Goal: Task Accomplishment & Management: Use online tool/utility

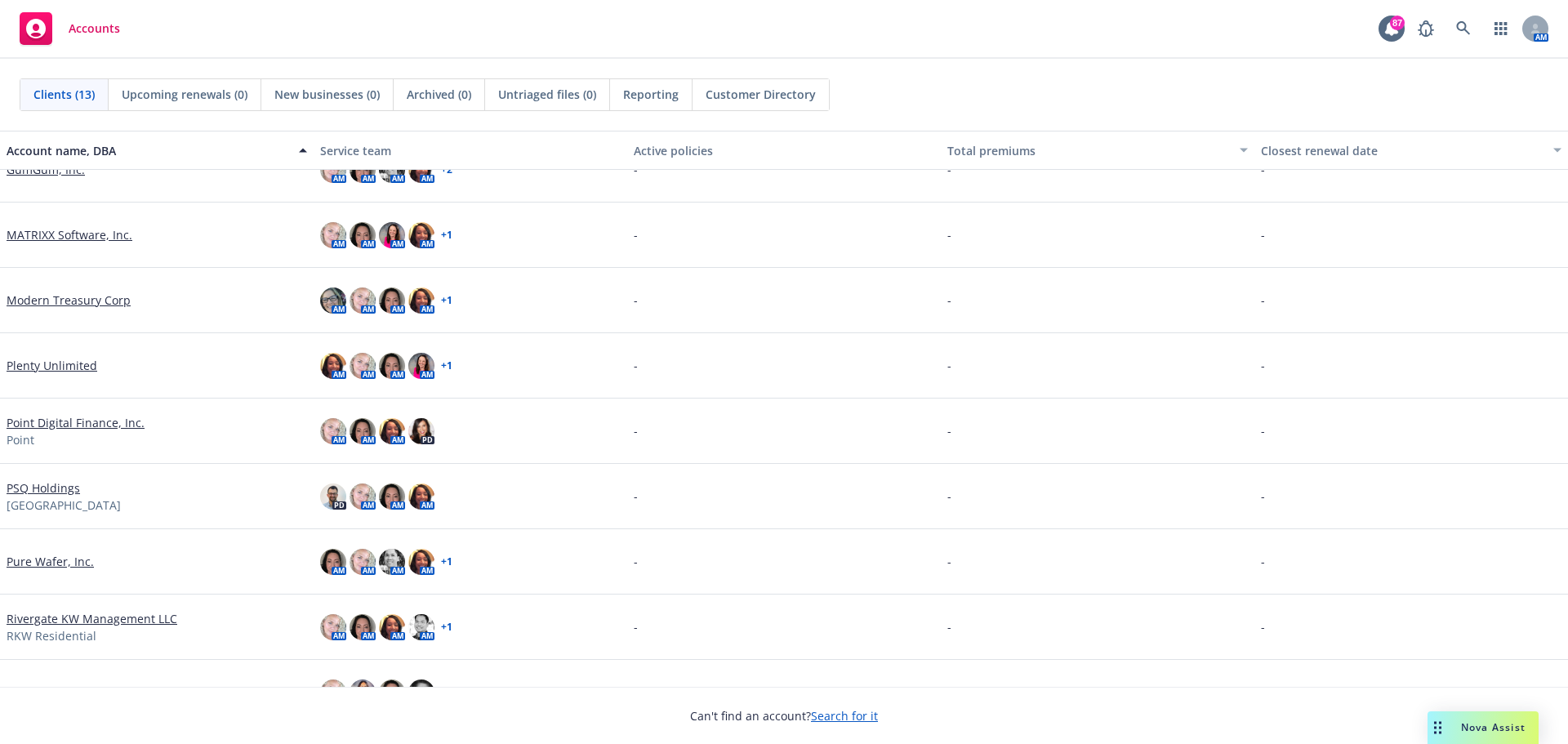
scroll to position [245, 0]
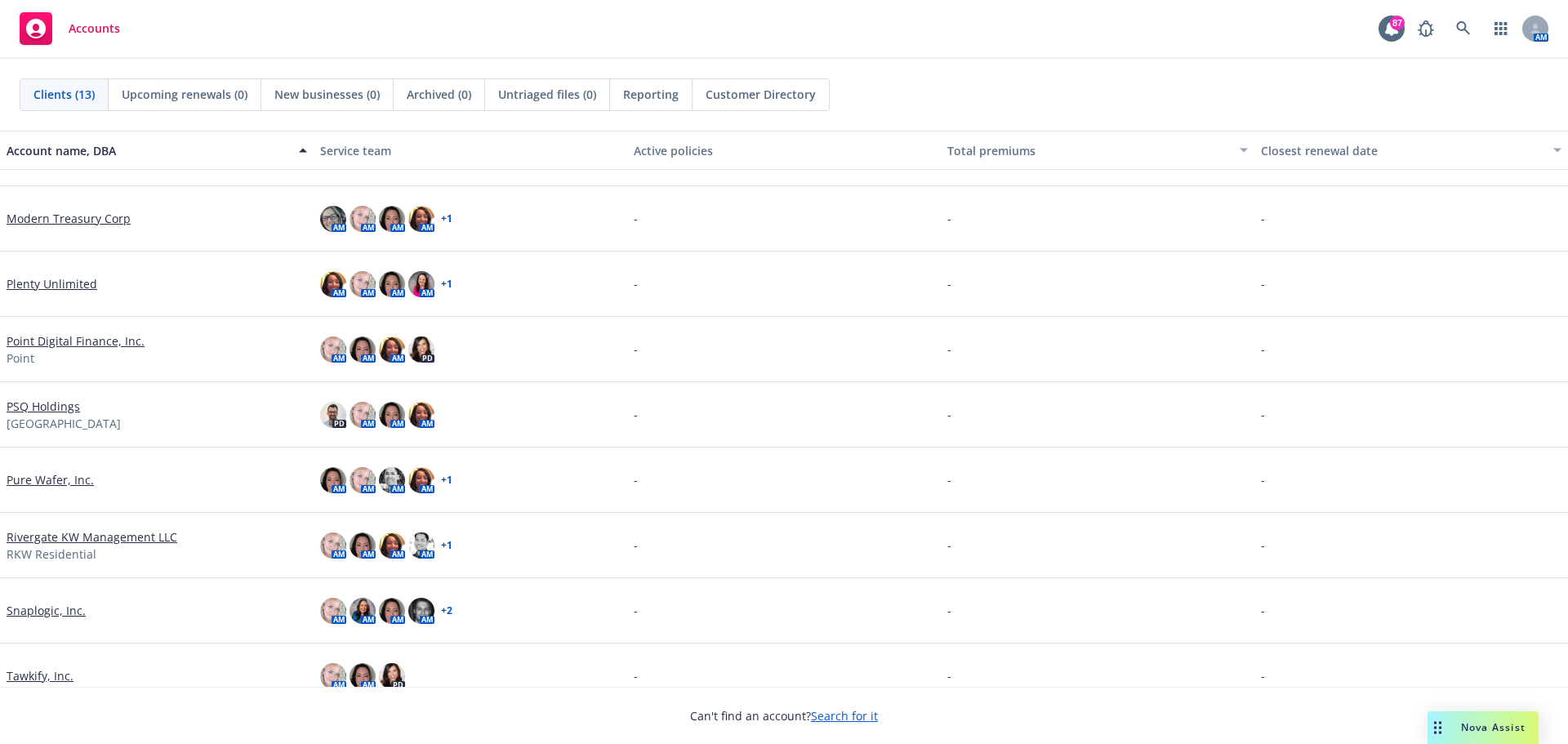
click at [106, 538] on link "Rivergate KW Management LLC" at bounding box center [92, 537] width 171 height 17
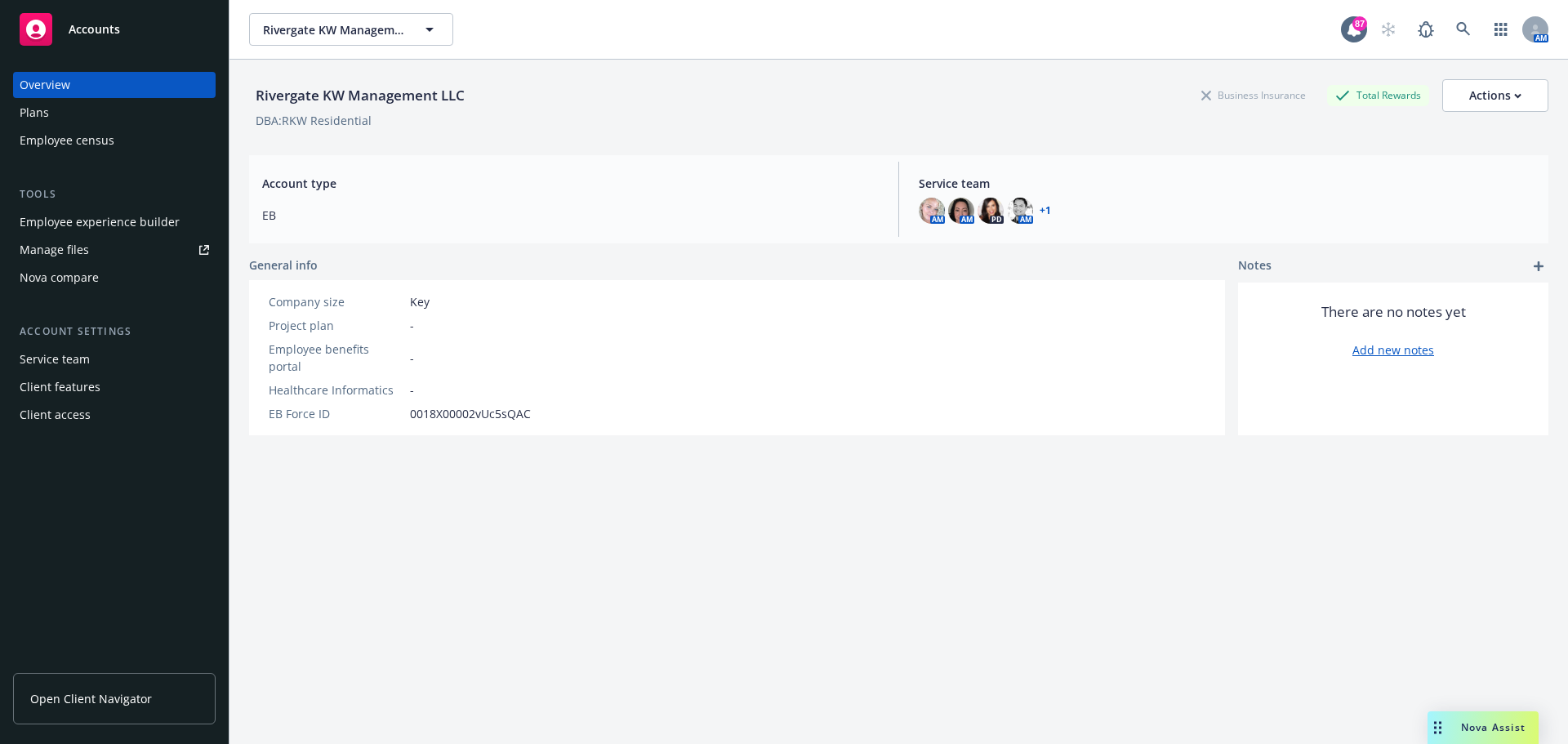
click at [124, 227] on div "Employee experience builder" at bounding box center [99, 222] width 160 height 26
click at [83, 110] on div "Plans" at bounding box center [114, 113] width 189 height 26
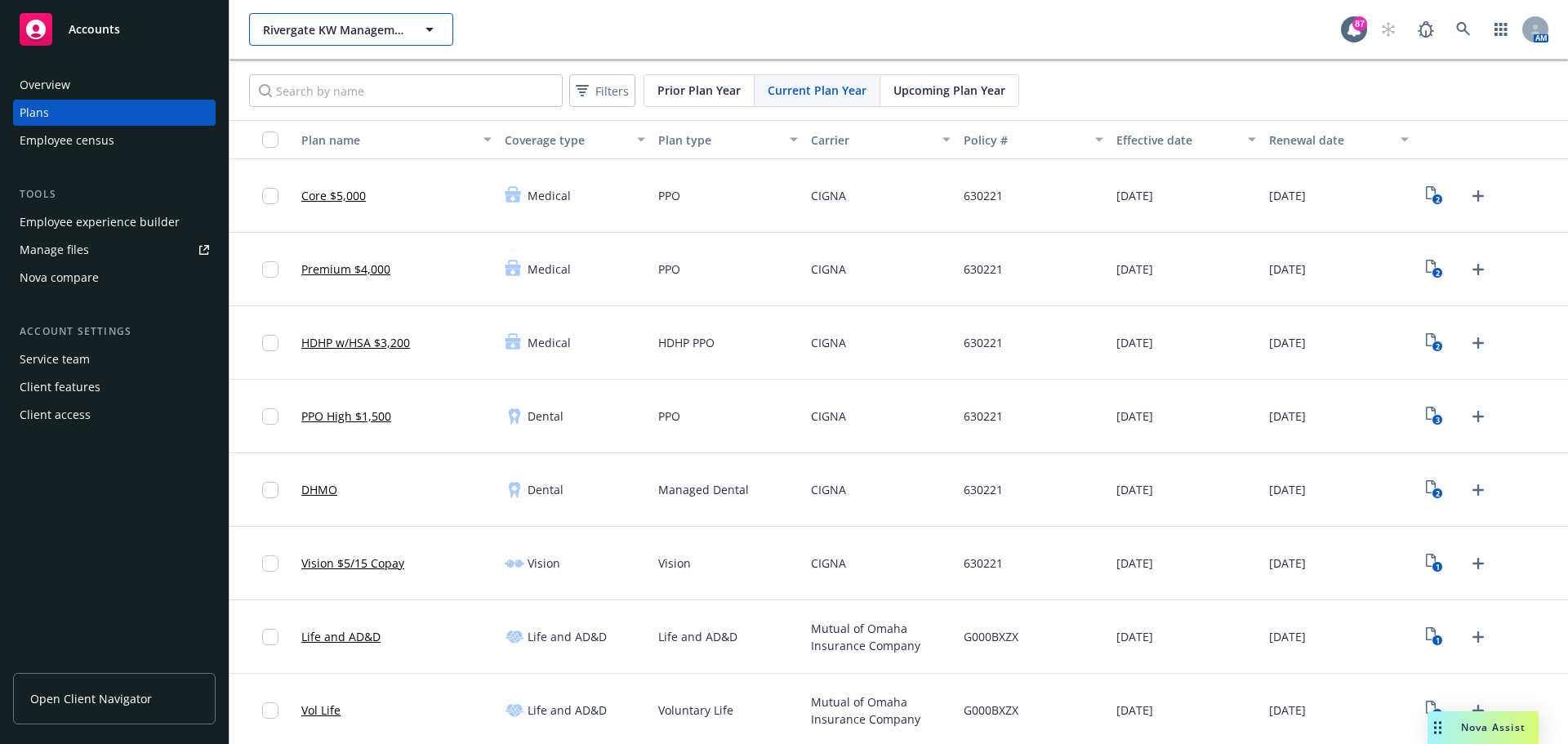
click at [414, 31] on button "Rivergate KW Management LLC" at bounding box center [351, 29] width 204 height 33
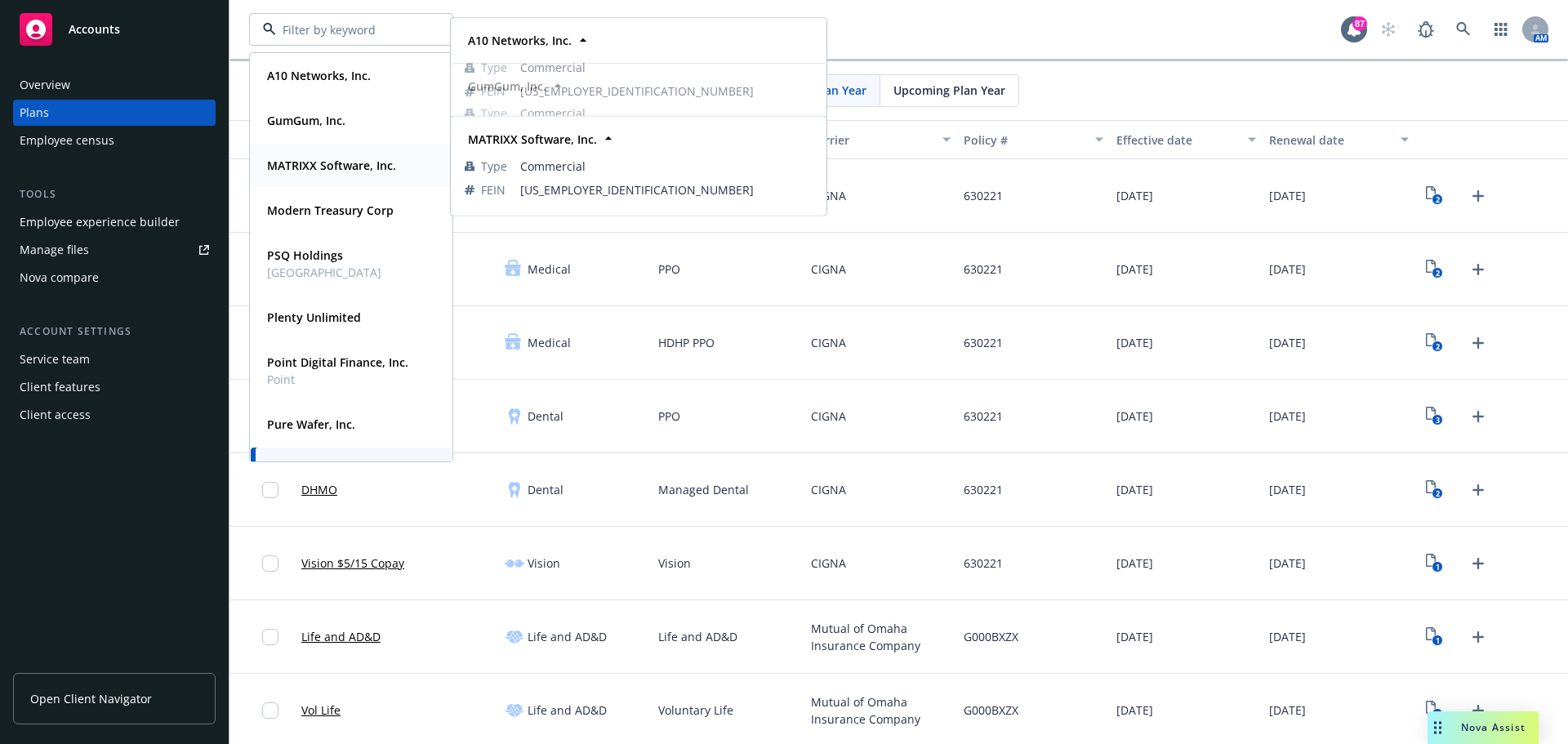
click at [363, 168] on strong "MATRIXX Software, Inc." at bounding box center [332, 166] width 129 height 15
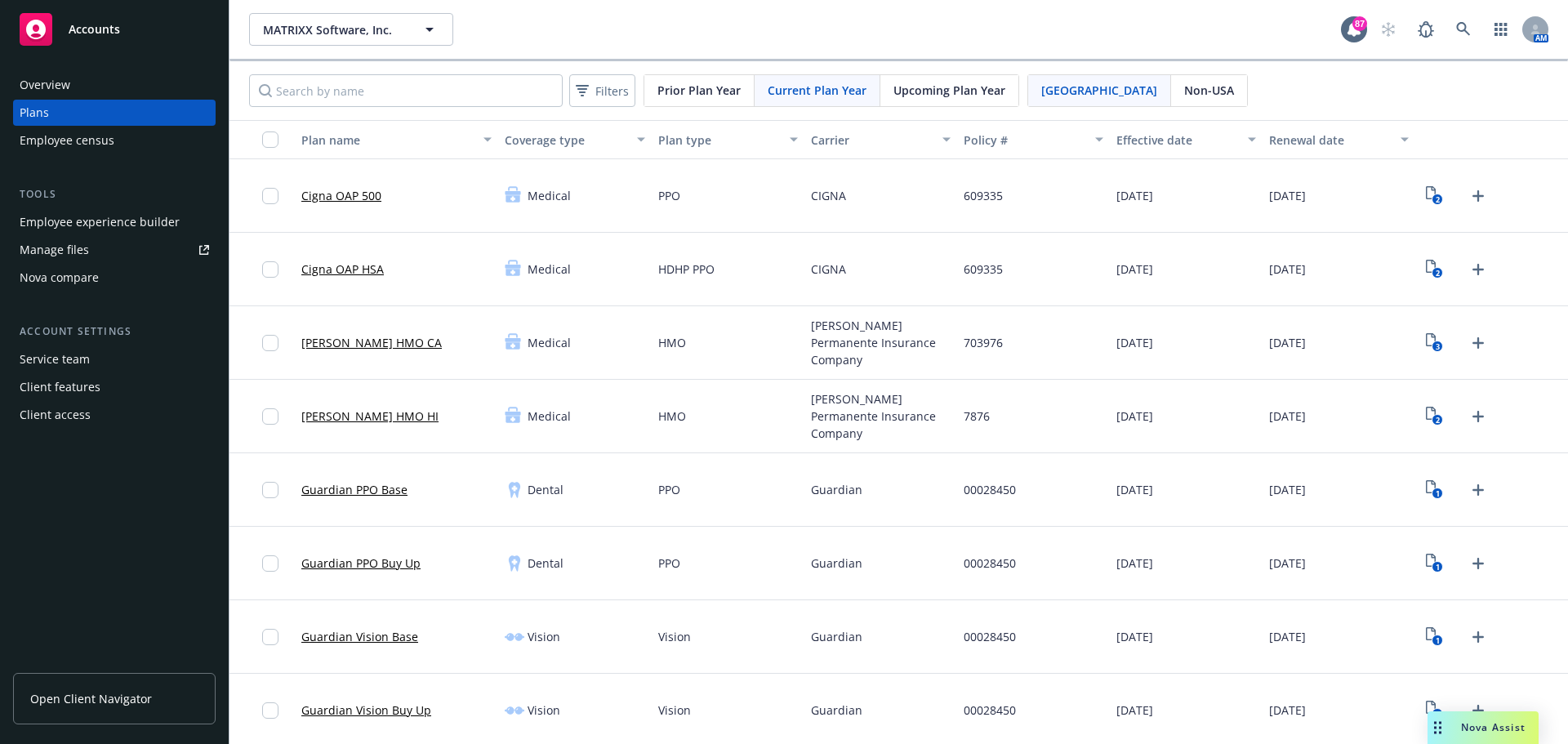
click at [132, 228] on div "Employee experience builder" at bounding box center [99, 222] width 160 height 26
click at [113, 220] on div "Employee experience builder" at bounding box center [99, 222] width 160 height 26
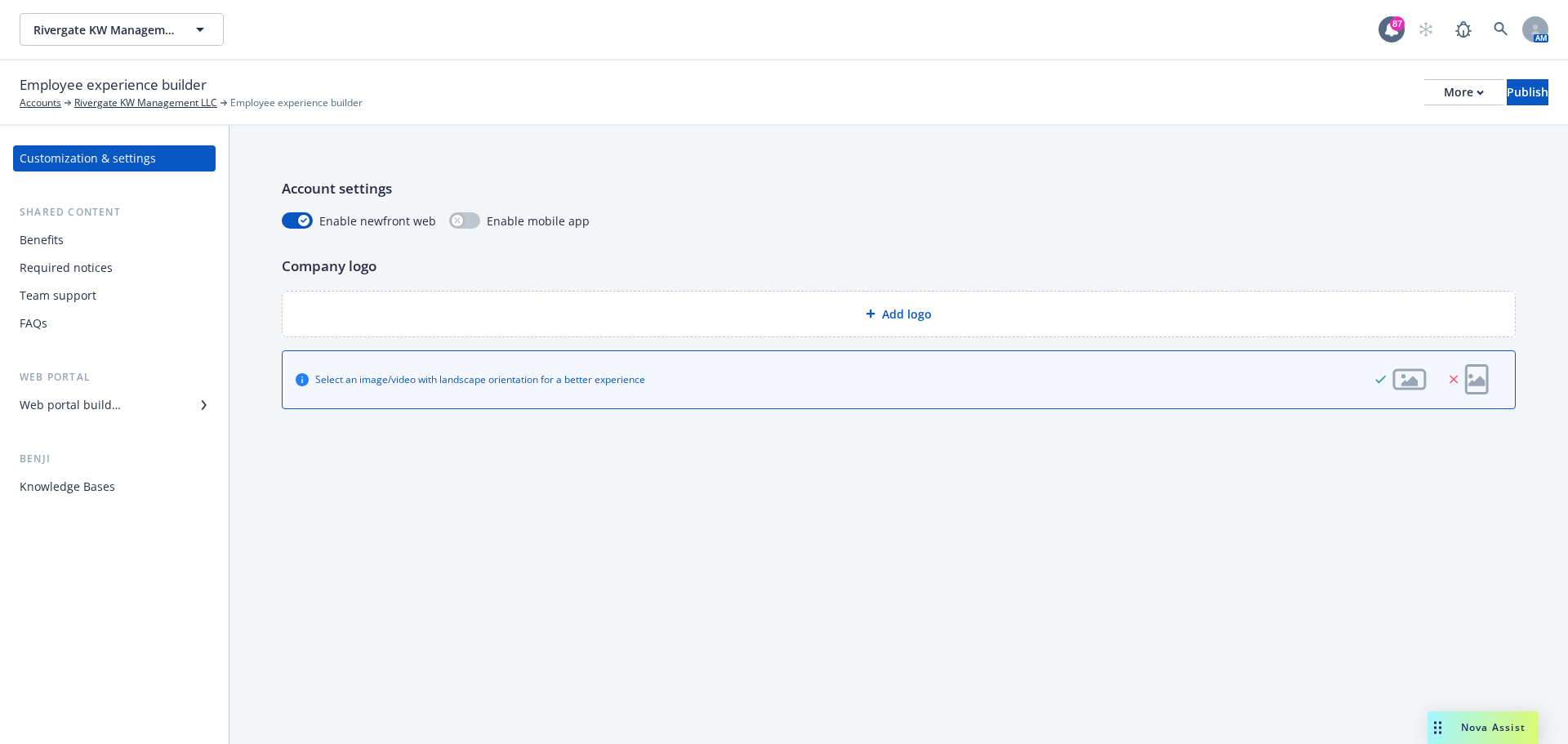
click at [96, 411] on div "Web portal builder" at bounding box center [70, 404] width 101 height 26
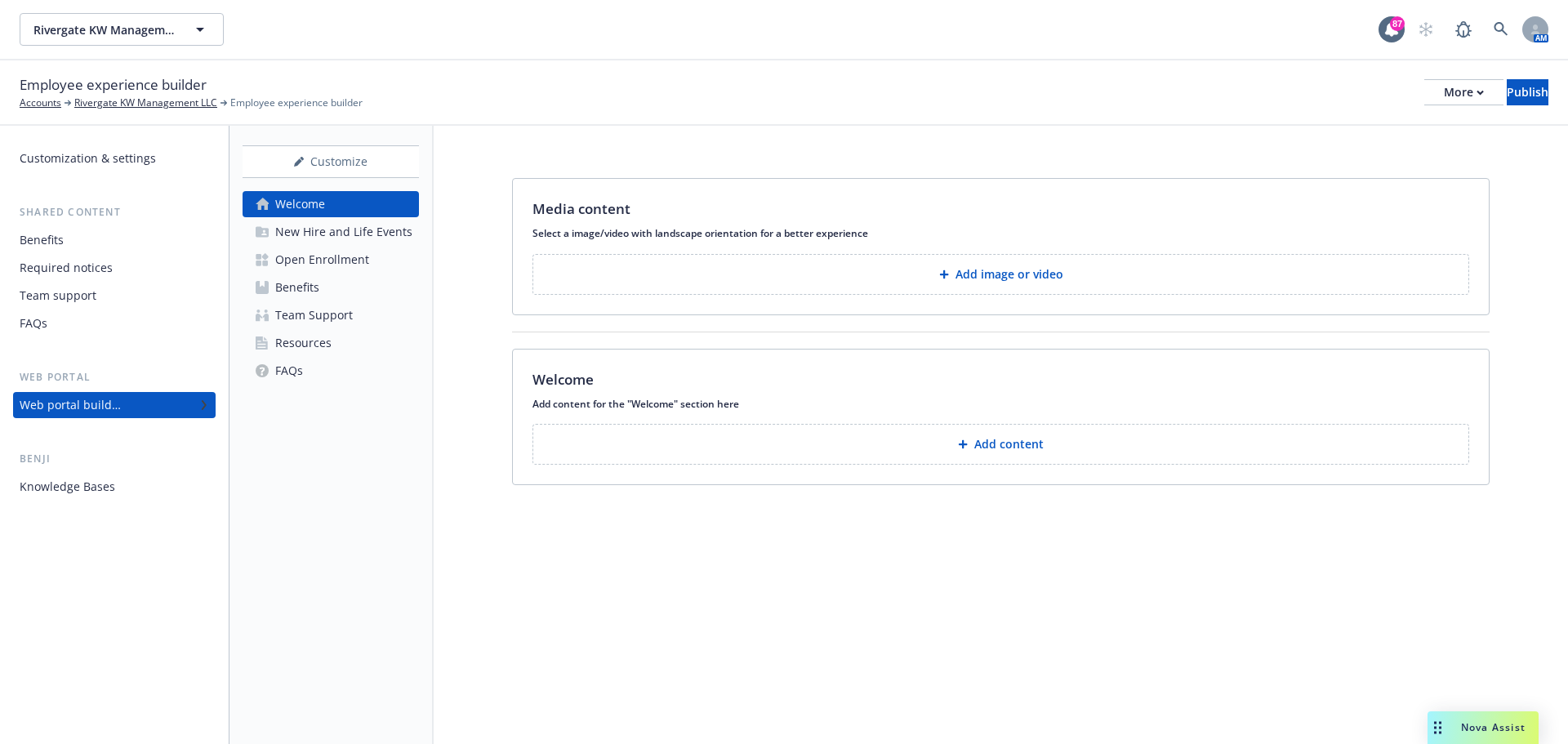
click at [292, 350] on div "Resources" at bounding box center [303, 343] width 56 height 26
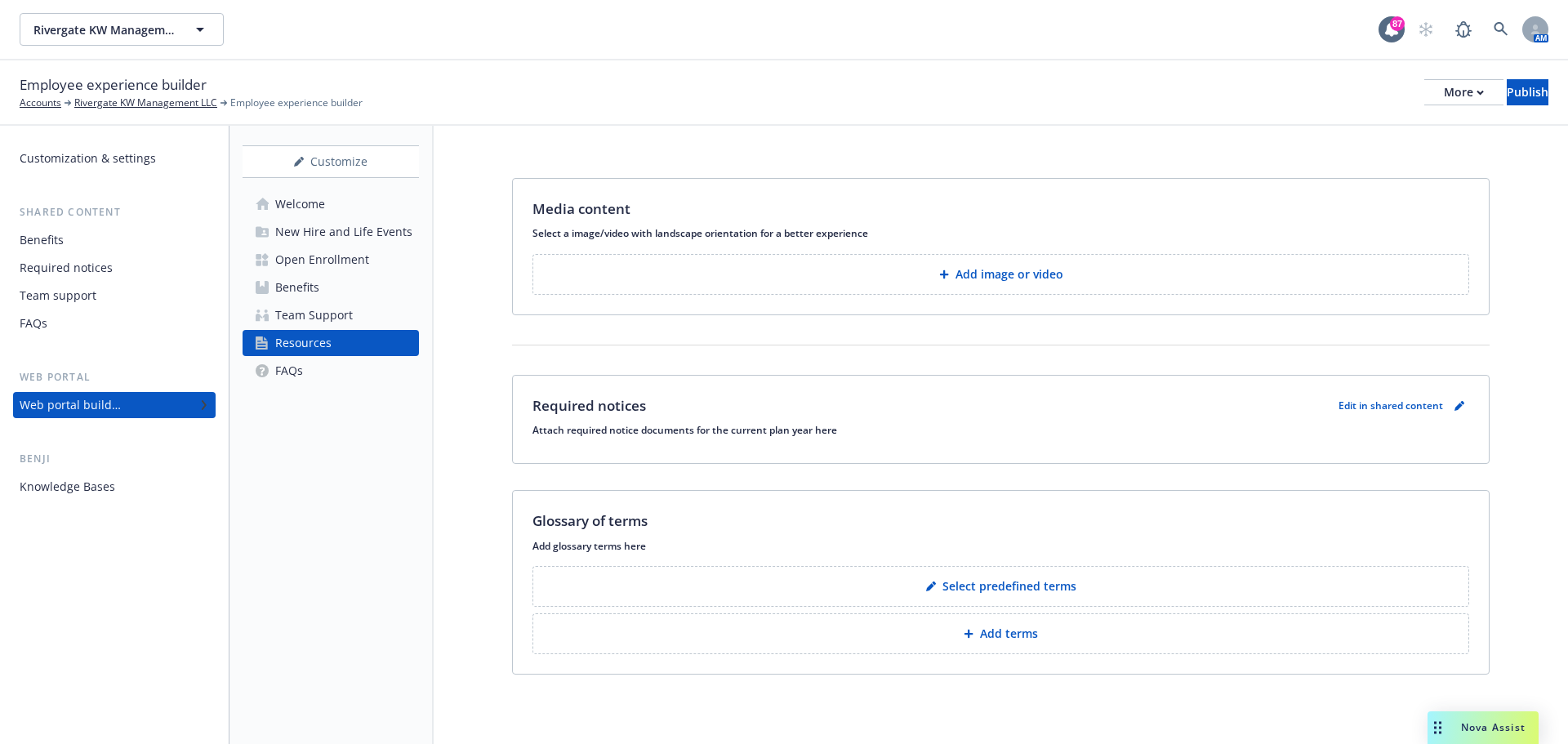
click at [1004, 641] on p "Add terms" at bounding box center [1009, 633] width 58 height 16
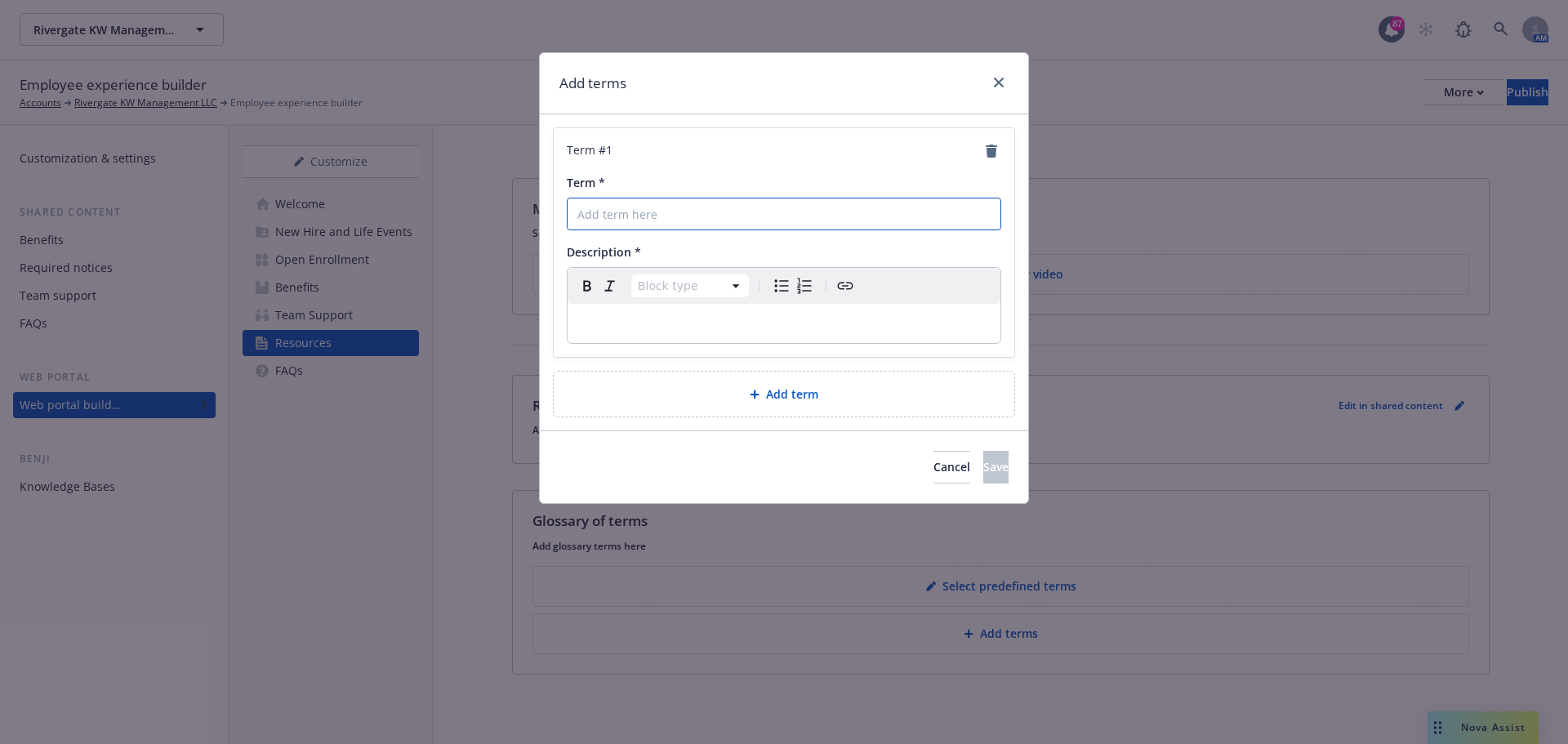
click at [637, 219] on input "Term *" at bounding box center [784, 214] width 435 height 33
drag, startPoint x: 676, startPoint y: 216, endPoint x: 562, endPoint y: 211, distance: 114.1
click at [562, 211] on div "Term # 1 Term * Annual Notices Description * Block type Paragraph Heading 1 Hea…" at bounding box center [784, 243] width 461 height 229
paste input "Required n"
type input "Required notices"
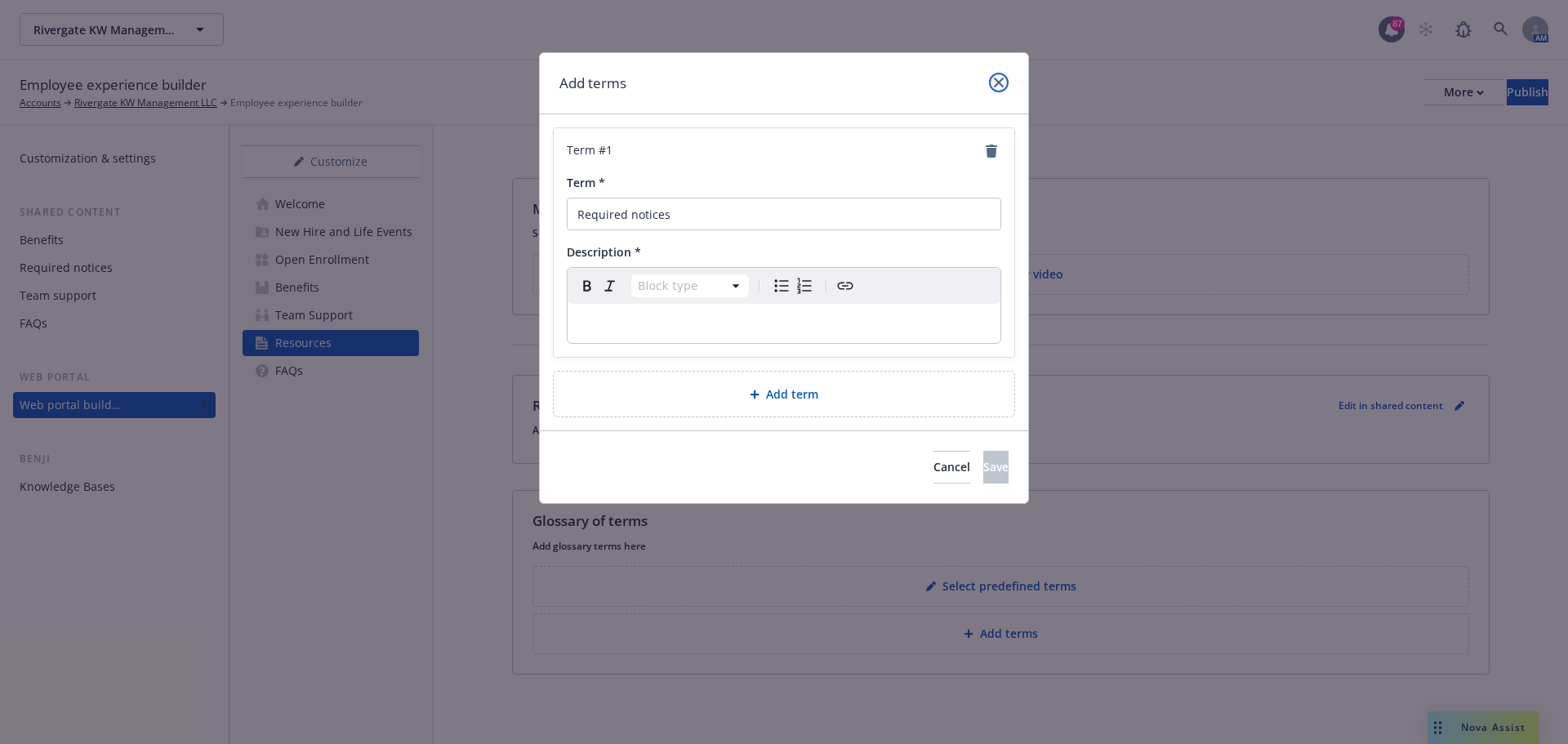
click at [1000, 81] on icon "close" at bounding box center [999, 82] width 10 height 10
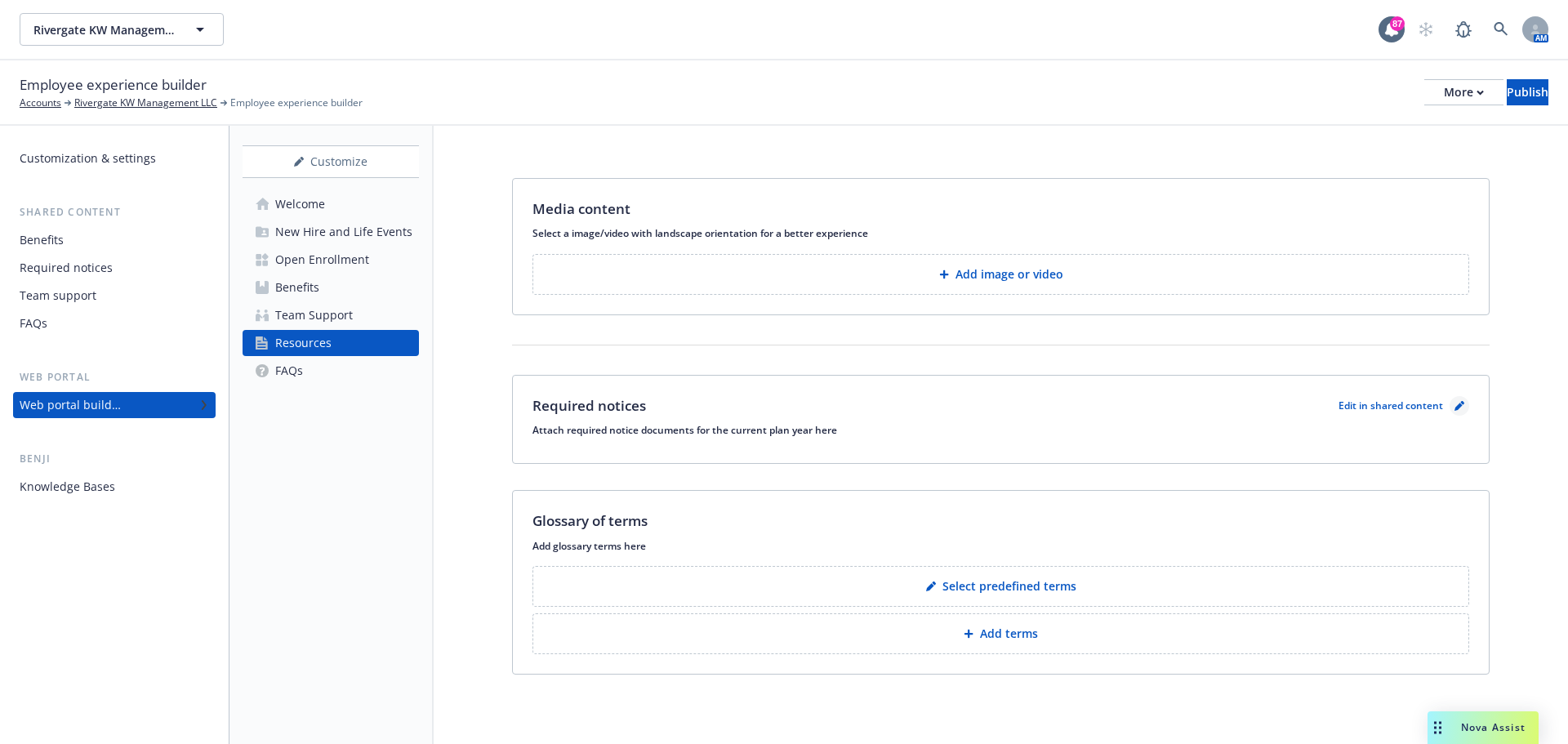
click at [1461, 409] on icon "pencil" at bounding box center [1460, 406] width 10 height 10
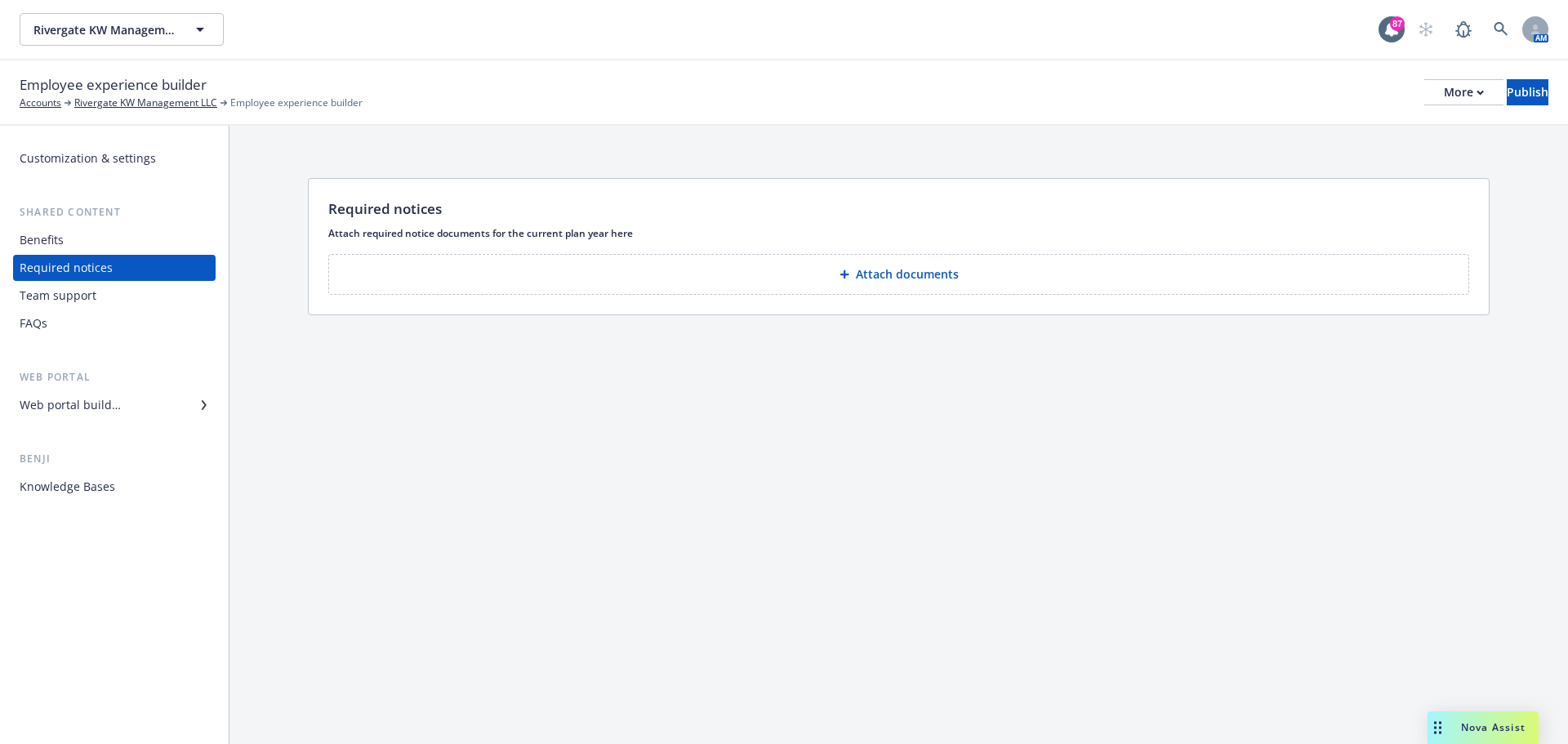
click at [873, 282] on p "Attach documents" at bounding box center [907, 274] width 103 height 16
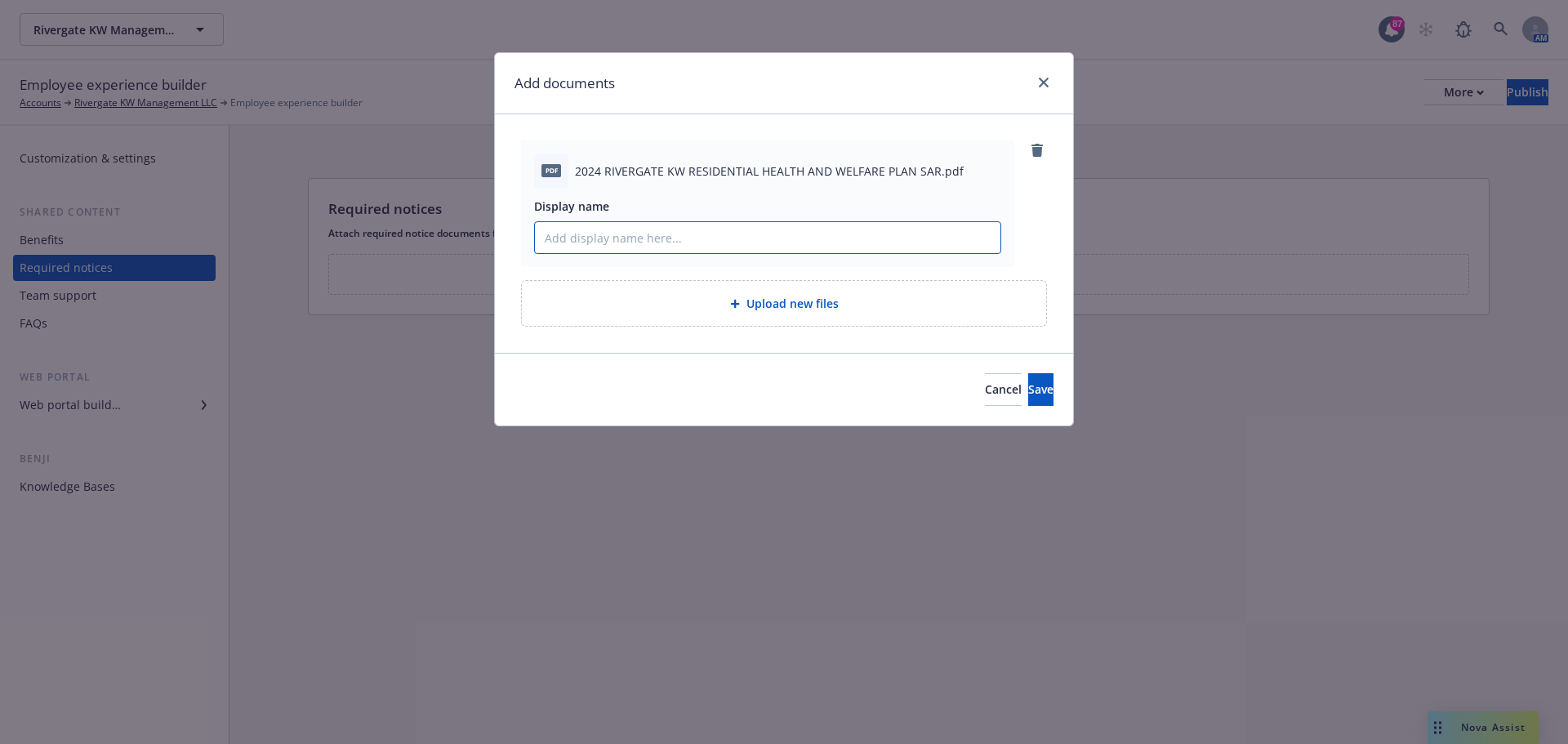
click at [653, 242] on input "Display name" at bounding box center [768, 237] width 466 height 31
drag, startPoint x: 641, startPoint y: 240, endPoint x: 742, endPoint y: 247, distance: 101.2
click at [742, 247] on input "Summary Annual Notice" at bounding box center [768, 237] width 466 height 31
type input "Summary Annual Report"
click at [1028, 393] on button "Save" at bounding box center [1041, 389] width 25 height 33
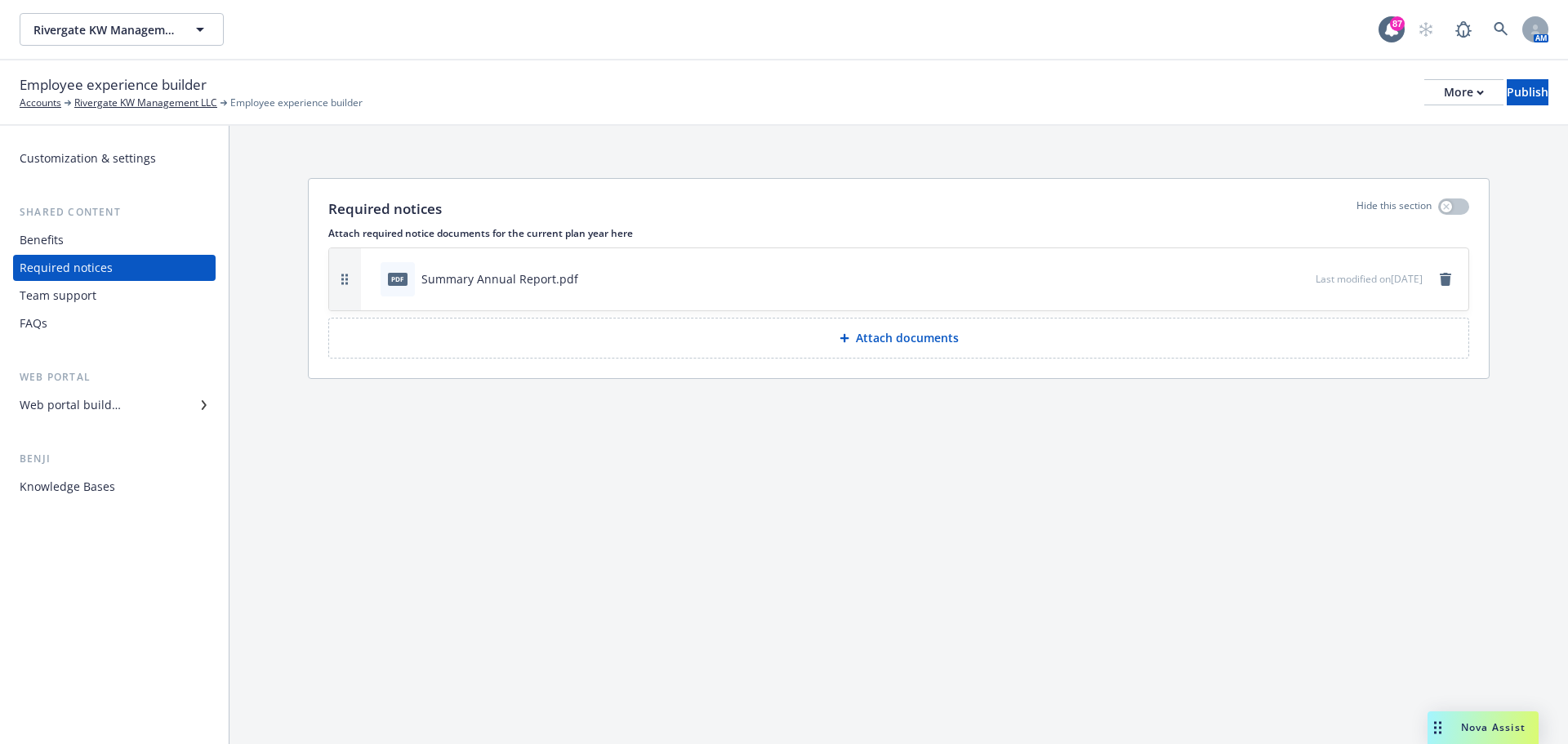
click at [932, 345] on p "Attach documents" at bounding box center [907, 338] width 103 height 16
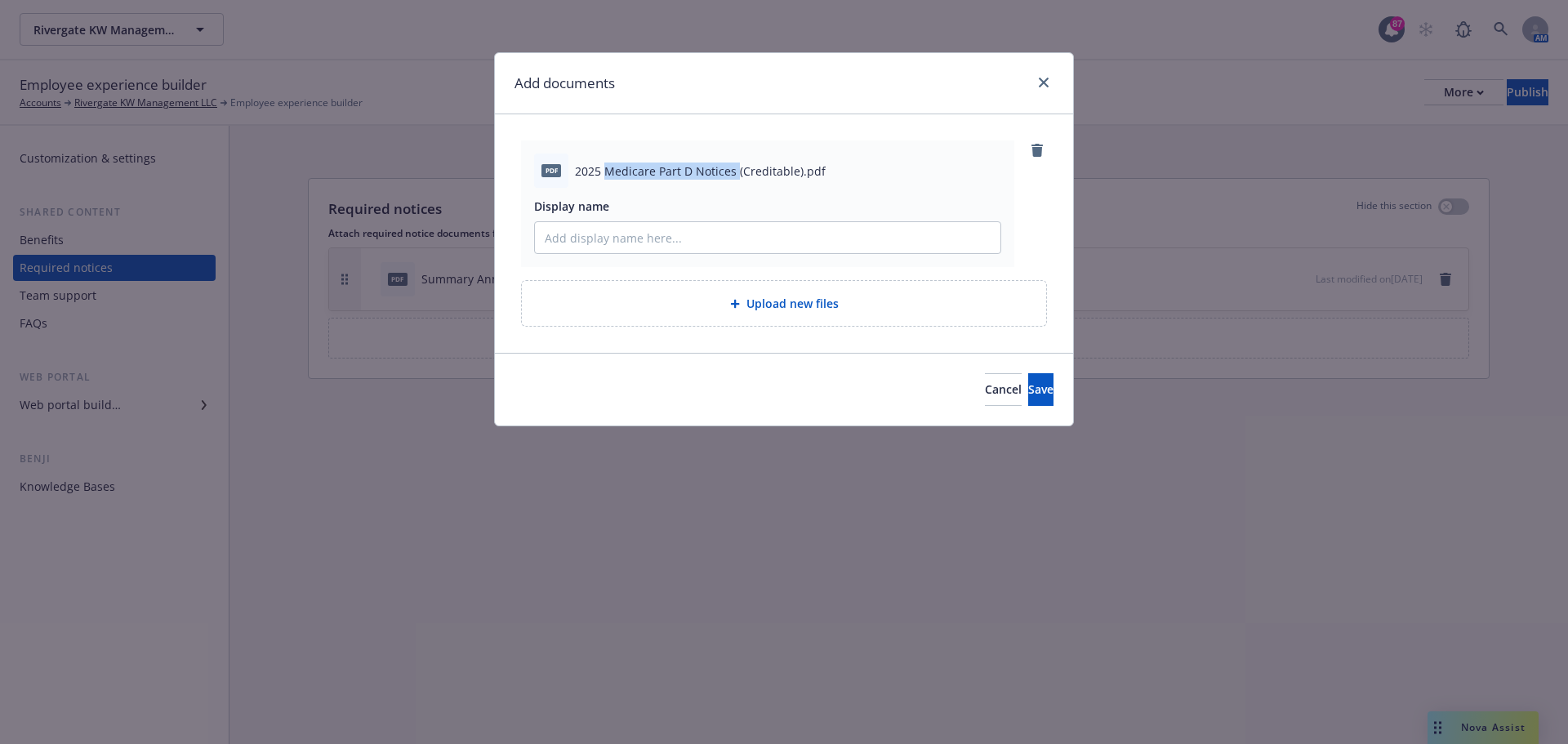
drag, startPoint x: 605, startPoint y: 171, endPoint x: 735, endPoint y: 158, distance: 130.6
click at [735, 158] on div "pdf 2025 Medicare Part D Notices (Creditable).pdf" at bounding box center [768, 171] width 467 height 34
copy span "Medicare Part D Notices"
click at [660, 231] on input "Display name" at bounding box center [768, 237] width 466 height 31
paste input "Medicare Part D Notices"
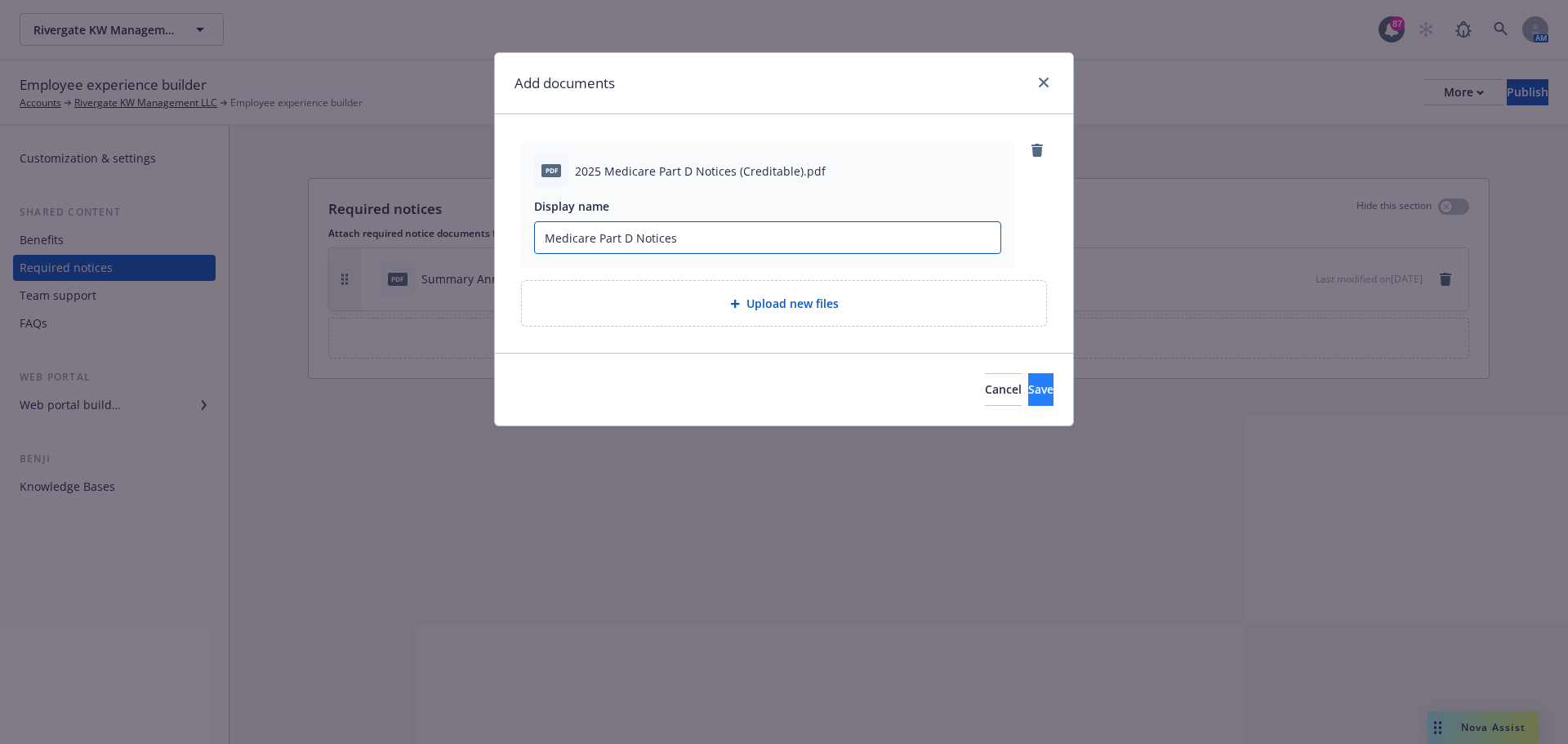
type input "Medicare Part D Notices"
click at [1028, 377] on button "Save" at bounding box center [1041, 389] width 25 height 33
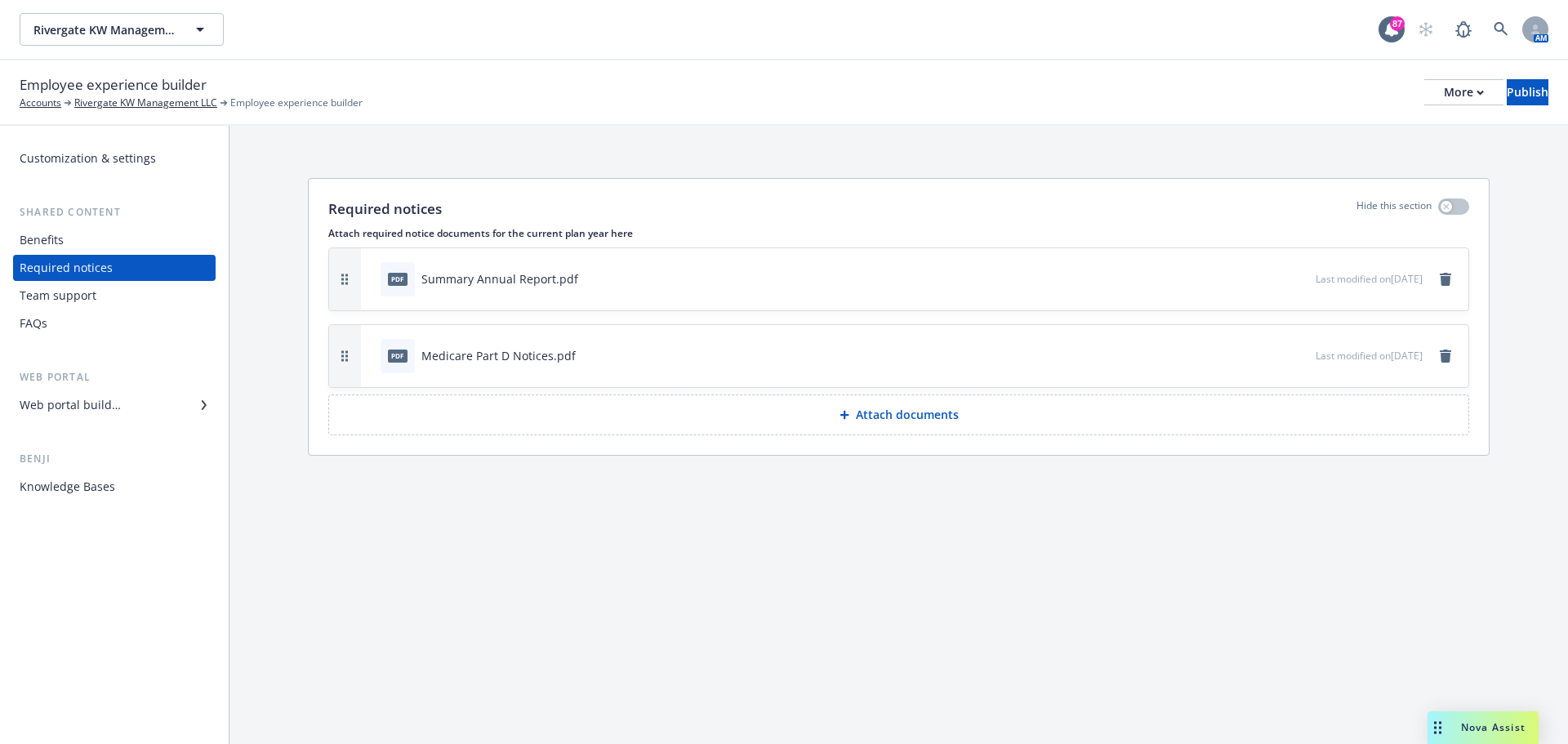
click at [857, 423] on button "Attach documents" at bounding box center [899, 414] width 1141 height 41
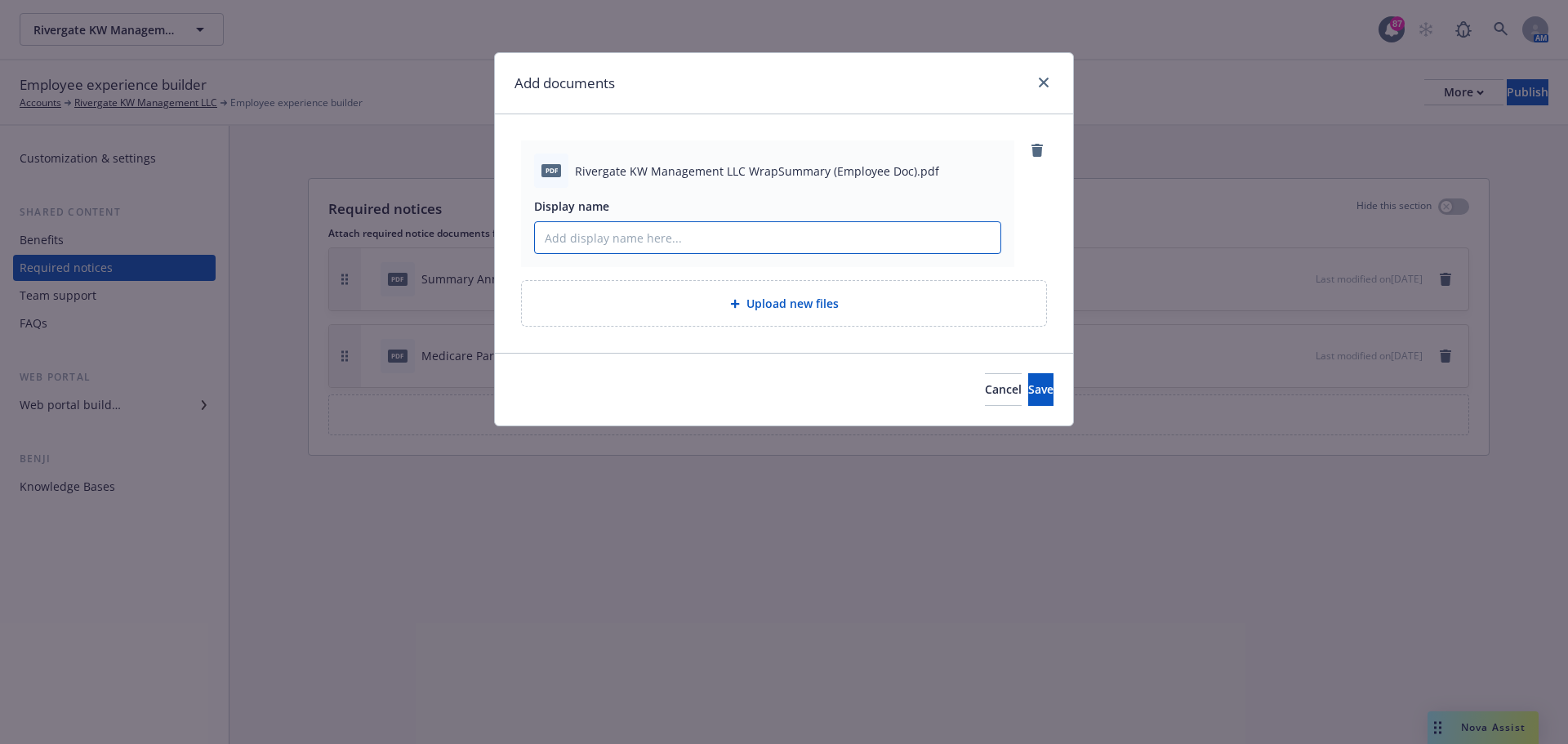
click at [637, 240] on input "Display name" at bounding box center [768, 237] width 466 height 31
paste input "2025 Matrixx Software Wrap Summary Plan Description"
drag, startPoint x: 666, startPoint y: 240, endPoint x: 575, endPoint y: 242, distance: 91.0
click at [575, 242] on input "2025 Matrixx Software Wrap Summary Plan Description" at bounding box center [768, 237] width 466 height 31
type input "2025 Wrap Summary Plan Description"
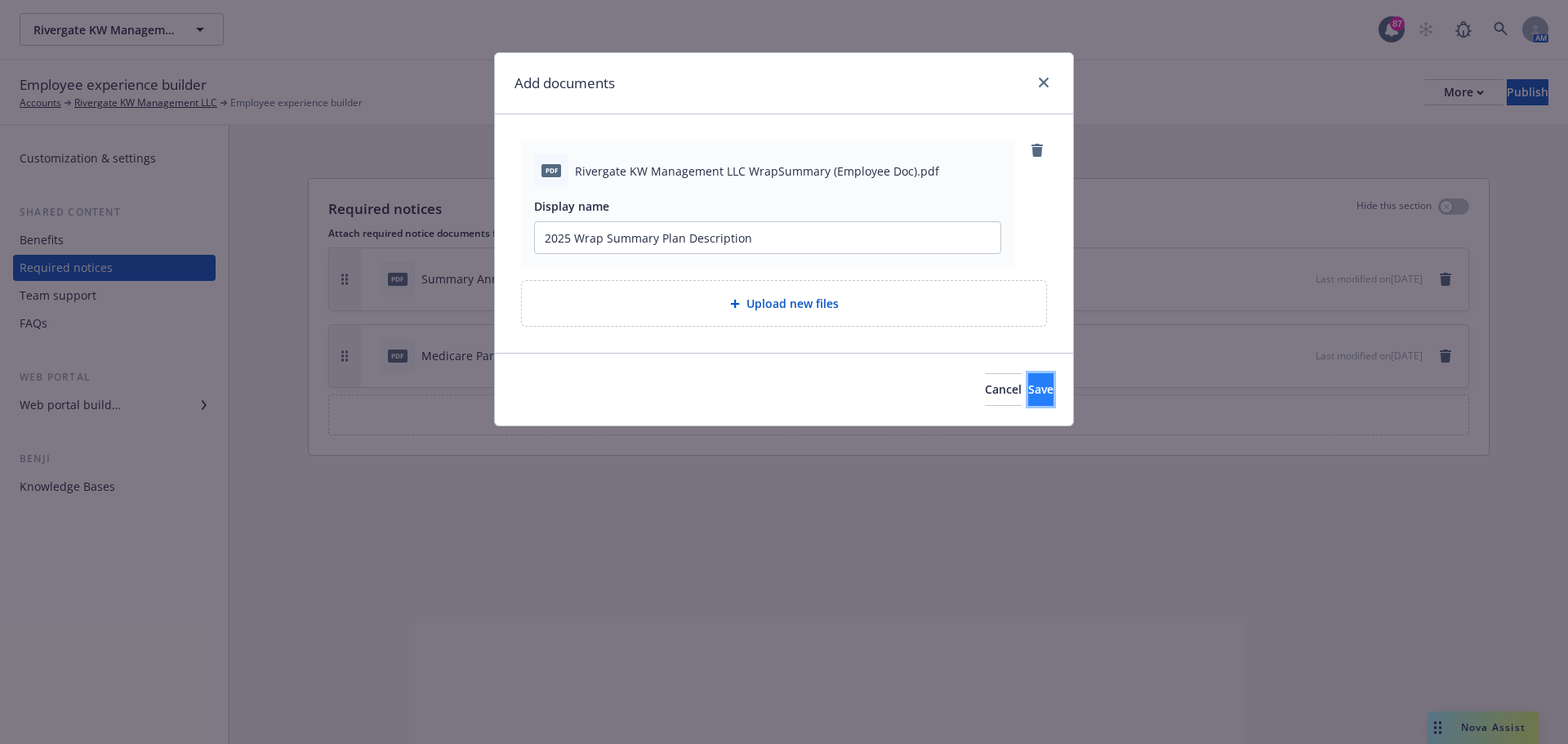
click at [1028, 398] on button "Save" at bounding box center [1041, 389] width 25 height 33
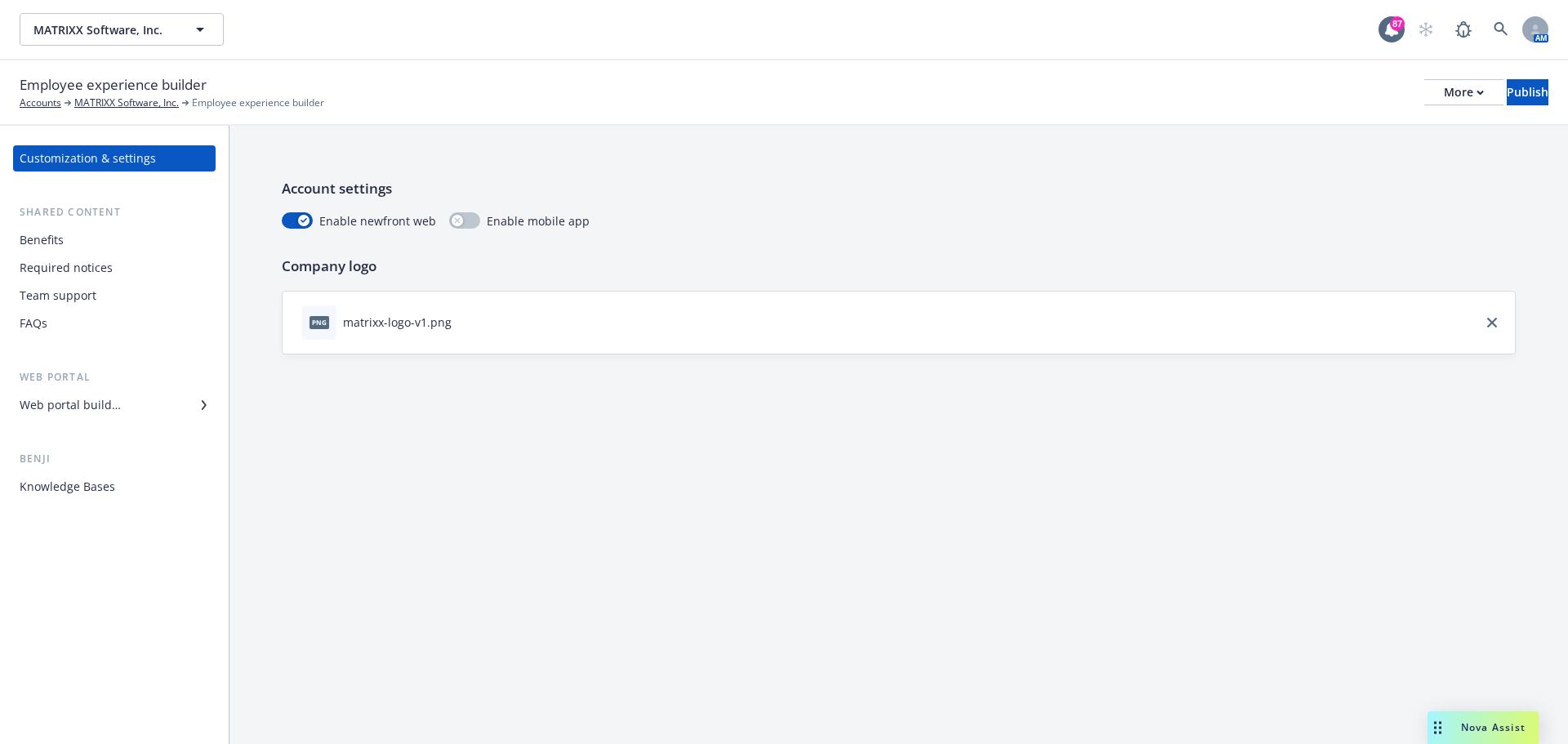
click at [72, 407] on div "Web portal builder" at bounding box center [70, 404] width 101 height 26
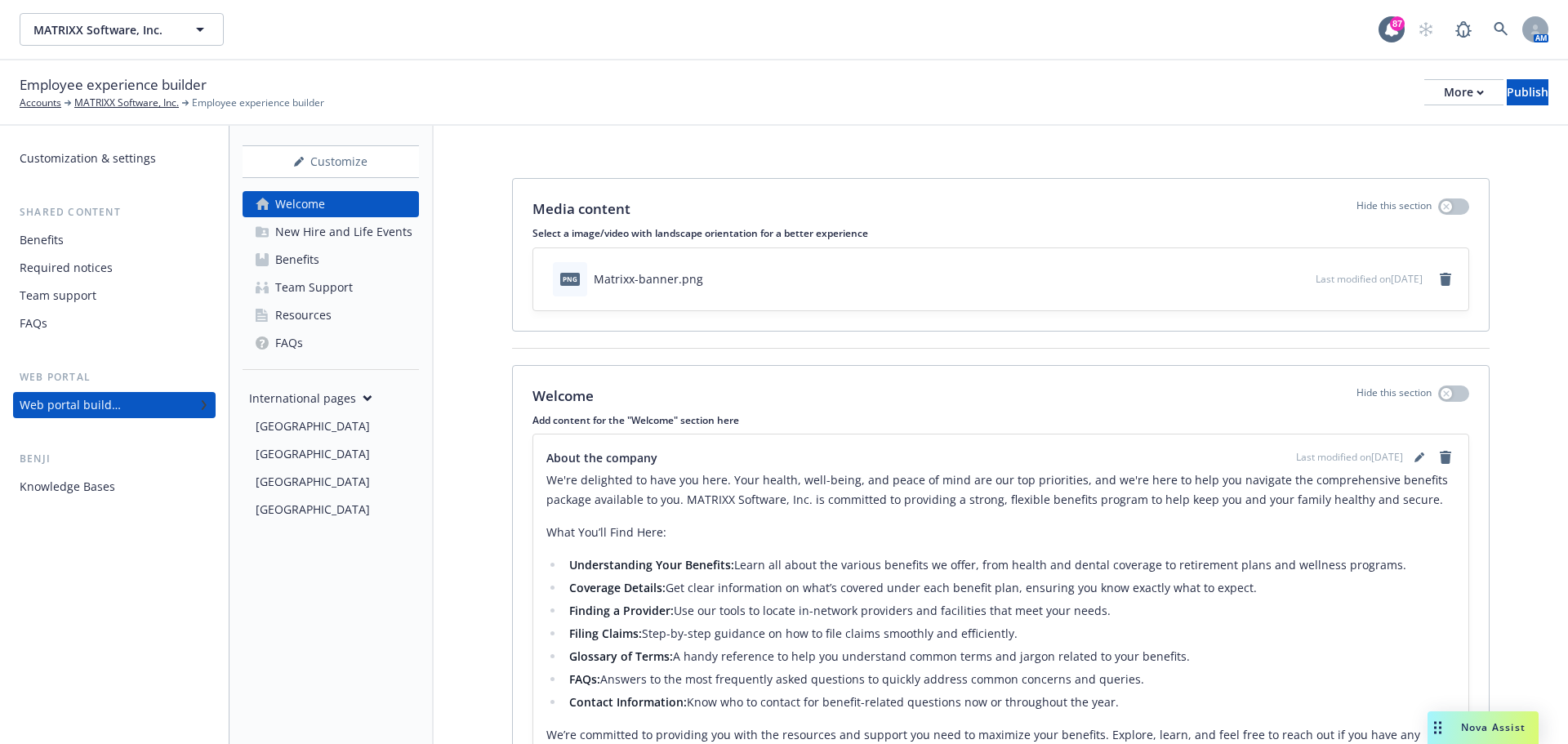
click at [309, 314] on div "Resources" at bounding box center [303, 314] width 56 height 26
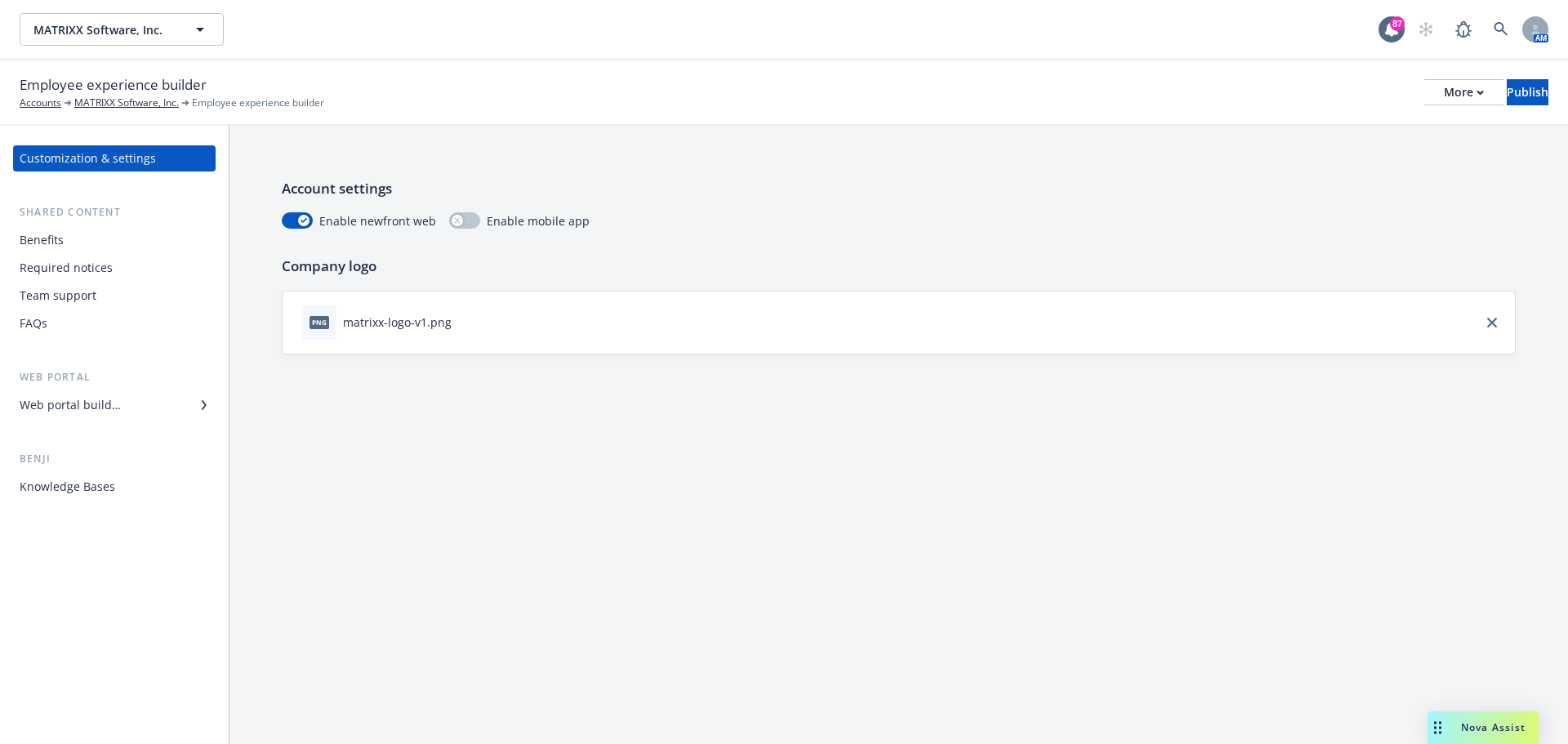
click at [112, 405] on div "Web portal builder" at bounding box center [70, 404] width 101 height 26
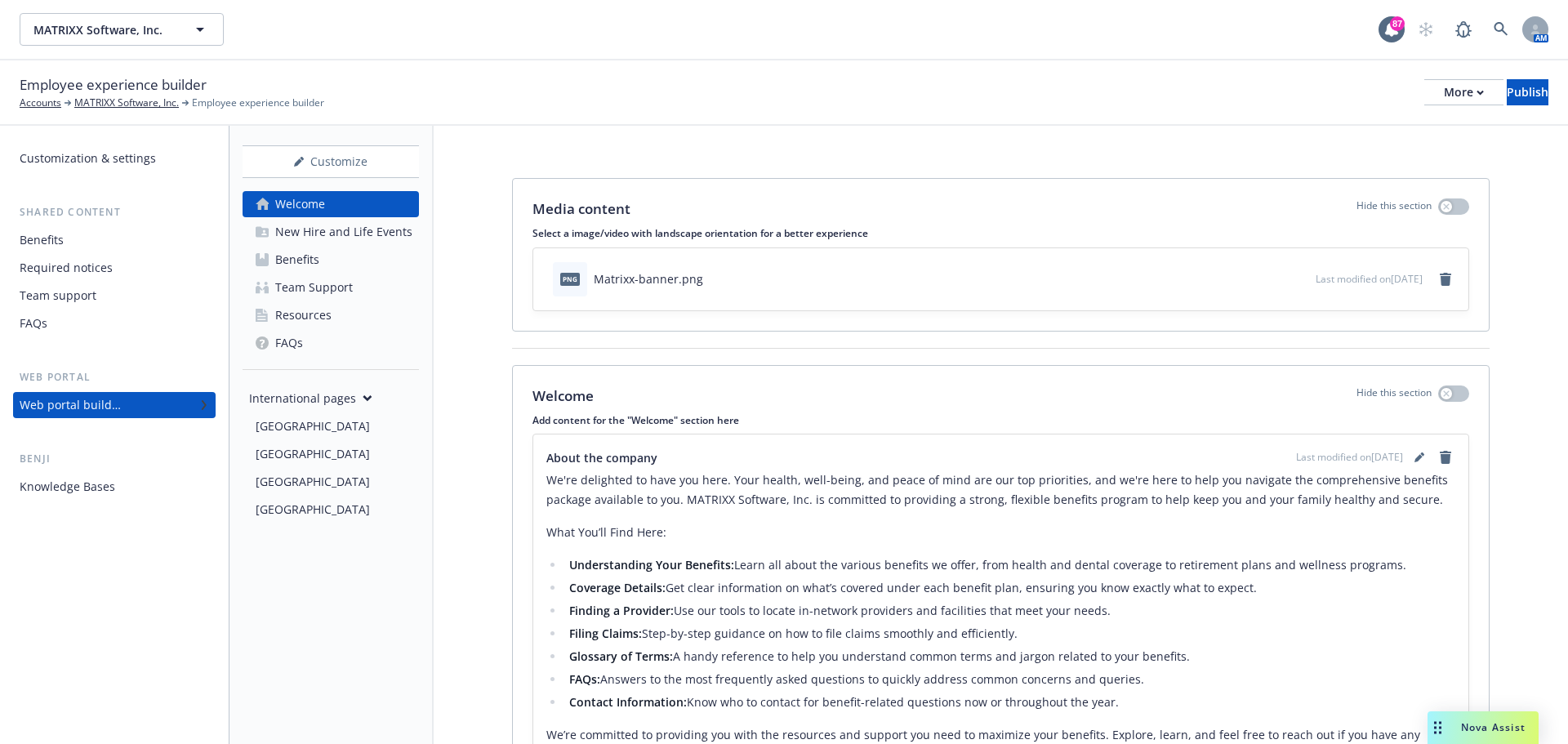
click at [288, 319] on div "Resources" at bounding box center [303, 314] width 56 height 26
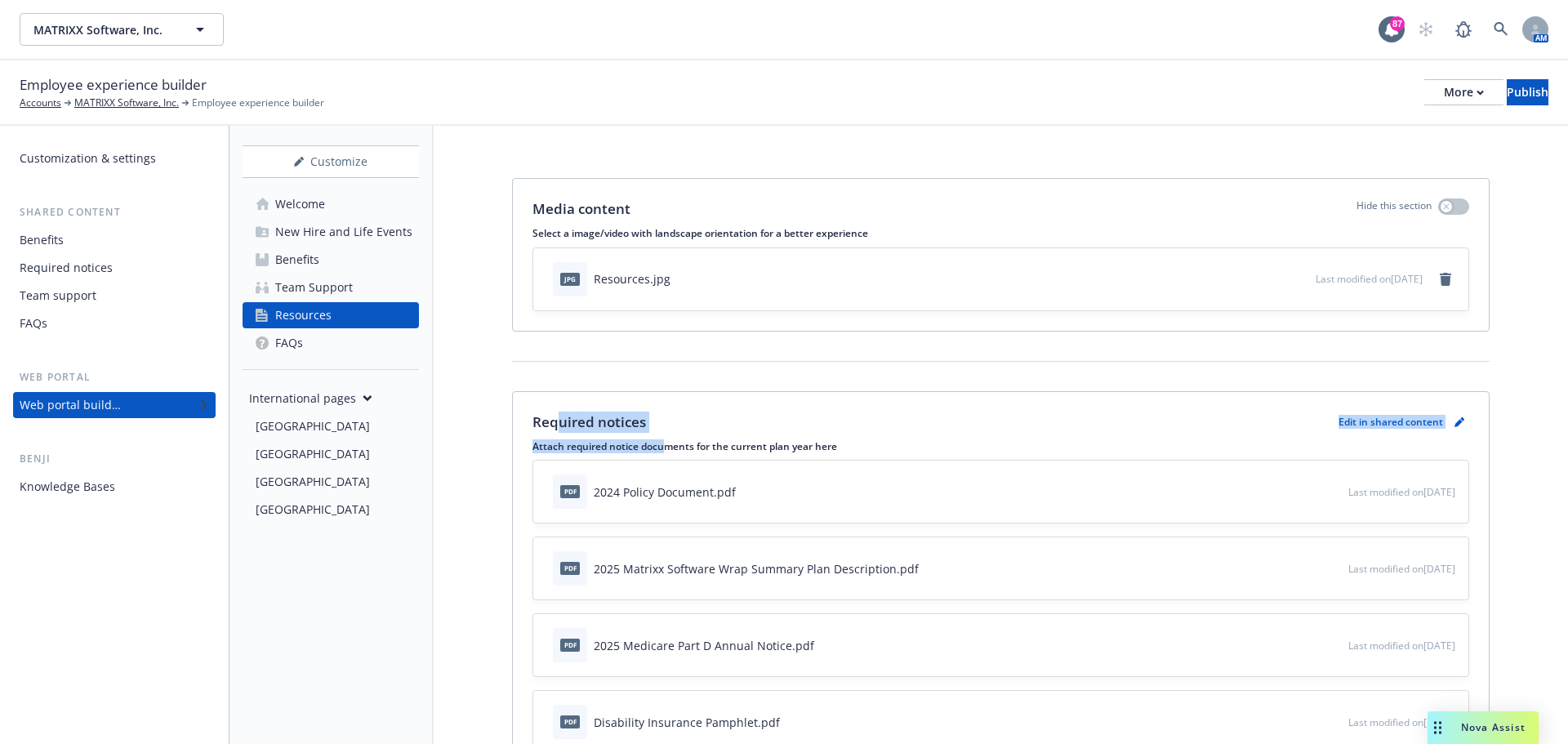
drag, startPoint x: 665, startPoint y: 438, endPoint x: 557, endPoint y: 428, distance: 108.5
click at [557, 428] on p "Required notices" at bounding box center [589, 422] width 114 height 21
drag, startPoint x: 652, startPoint y: 424, endPoint x: 550, endPoint y: 423, distance: 102.0
click at [532, 423] on div "Required notices Edit in shared content" at bounding box center [1000, 422] width 937 height 21
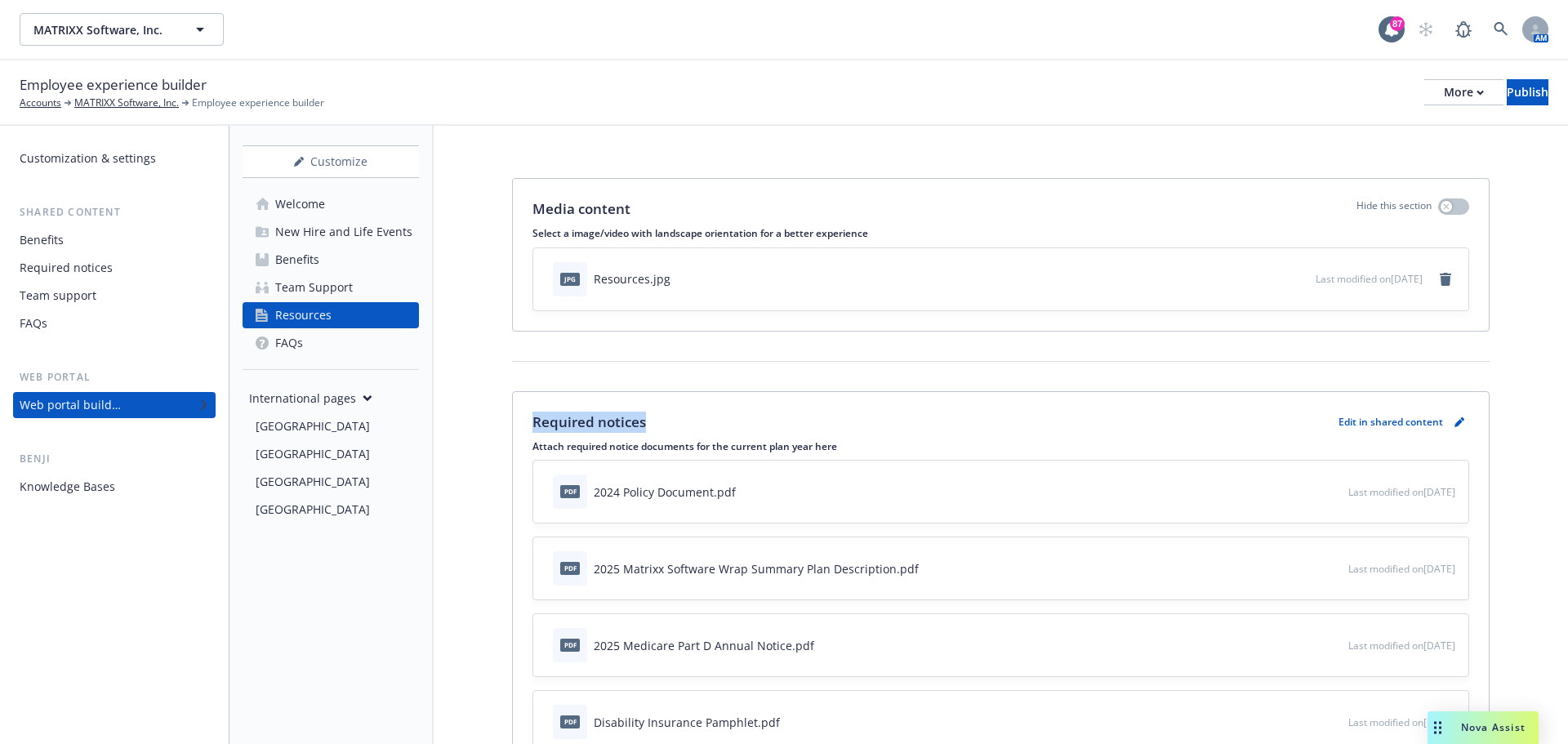
copy p "Required notices"
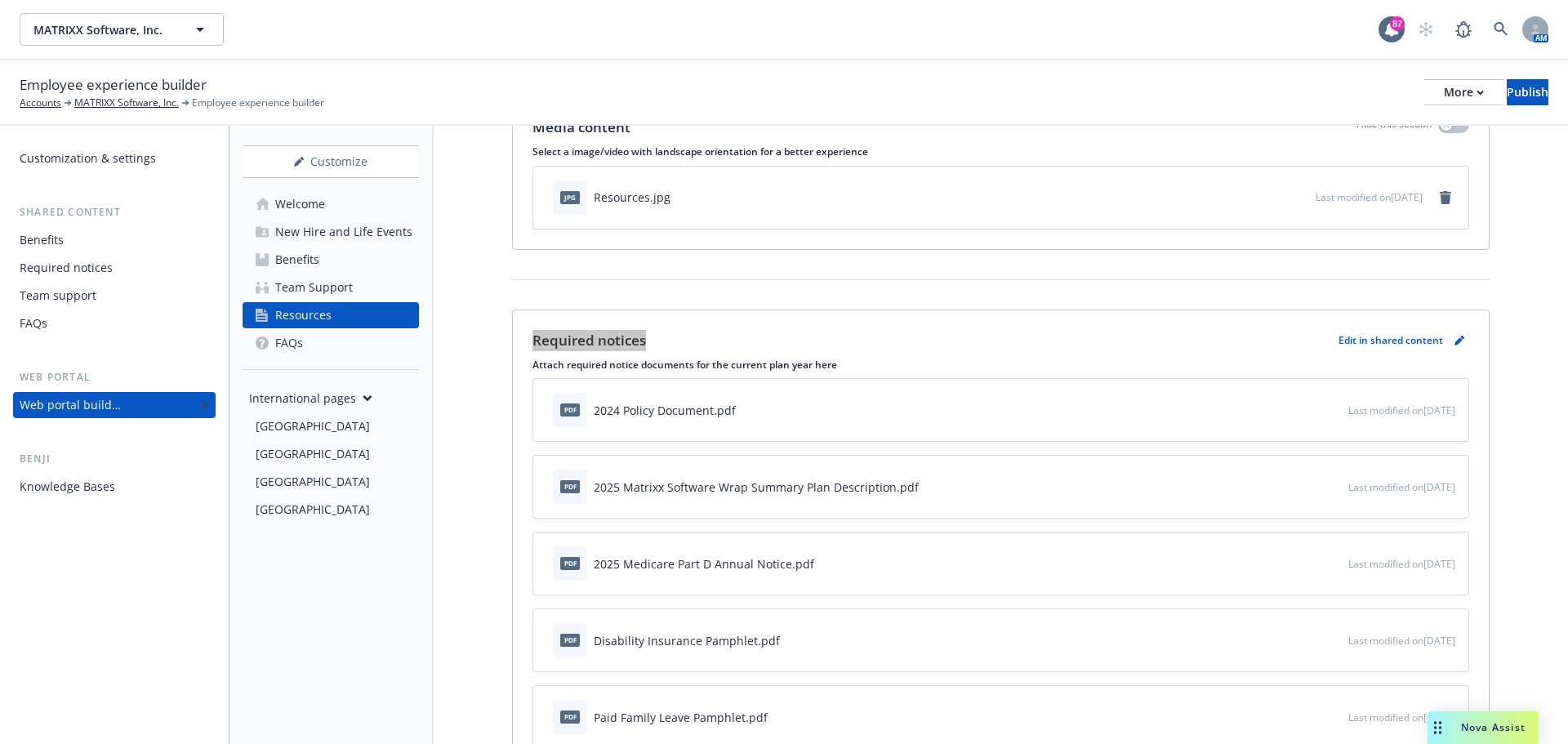
scroll to position [163, 0]
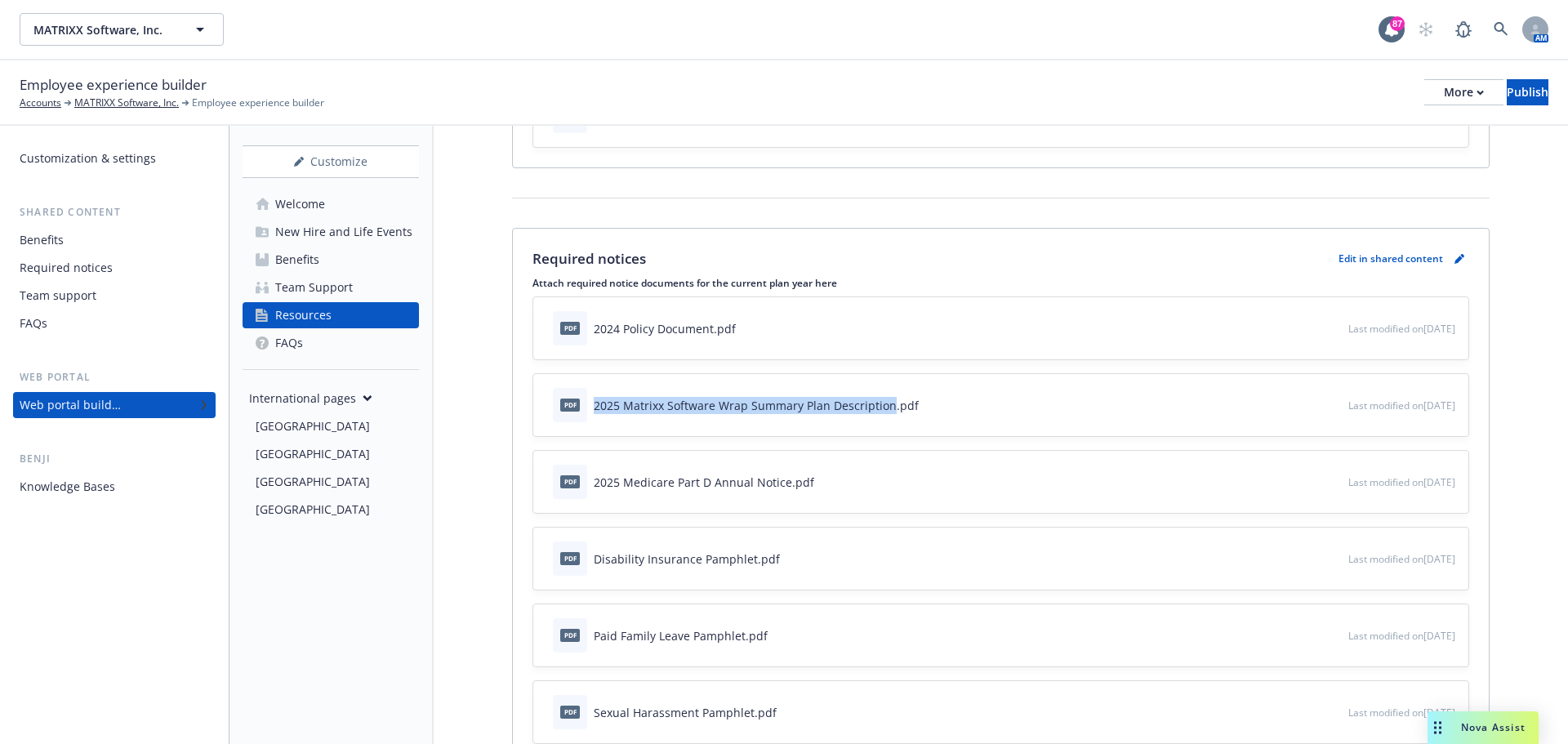
drag, startPoint x: 887, startPoint y: 404, endPoint x: 594, endPoint y: 412, distance: 293.1
click at [594, 412] on div "2025 Matrixx Software Wrap Summary Plan Description.pdf" at bounding box center [756, 405] width 325 height 17
copy div "2025 Matrixx Software Wrap Summary Plan Description"
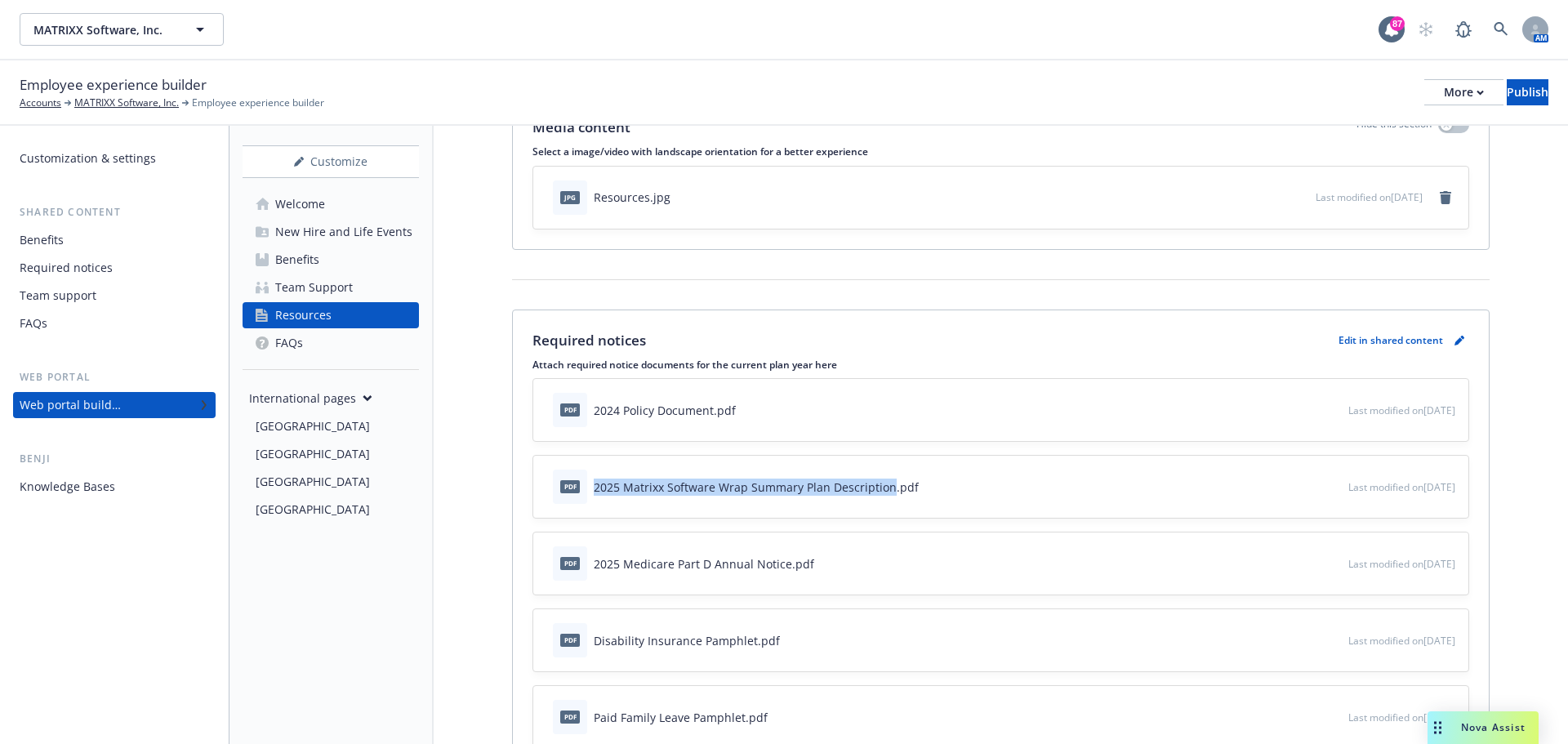
click at [1326, 409] on icon "preview file" at bounding box center [1333, 409] width 14 height 12
